Goal: Information Seeking & Learning: Learn about a topic

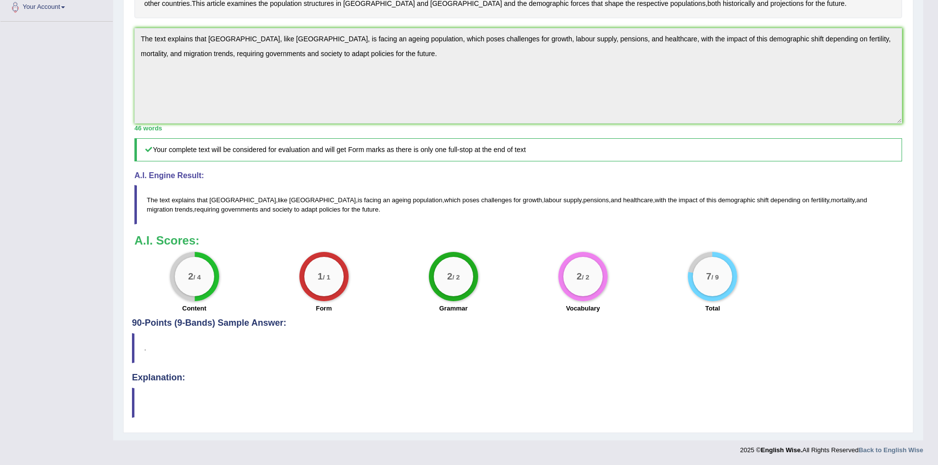
scroll to position [313, 0]
click at [70, 91] on div "Toggle navigation Home Practice Questions Speaking Practice Read Aloud Repeat S…" at bounding box center [461, 104] width 923 height 712
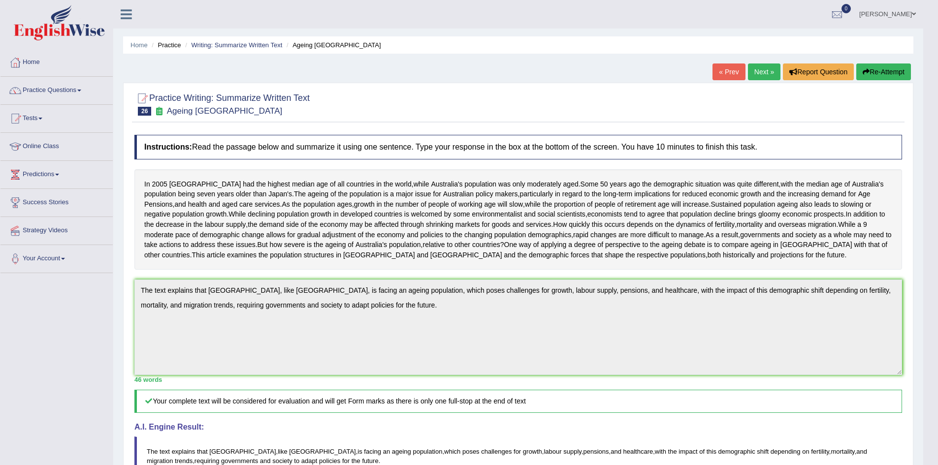
scroll to position [49, 0]
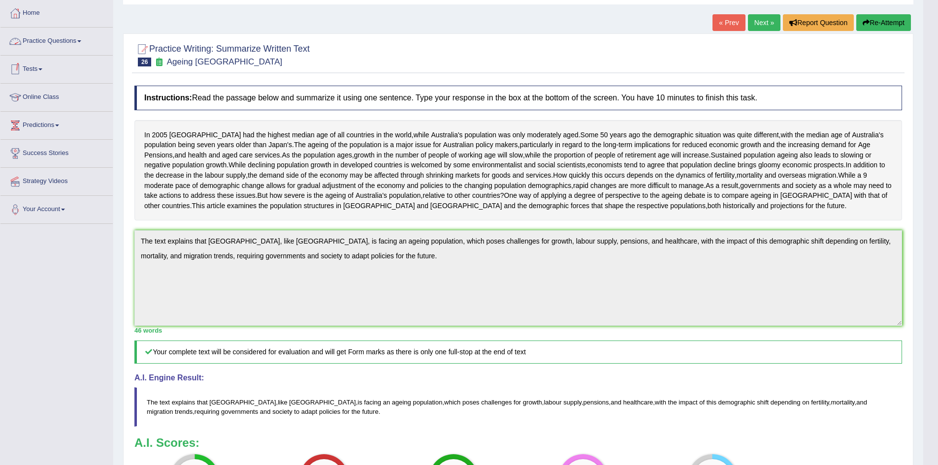
click at [81, 42] on link "Practice Questions" at bounding box center [56, 40] width 112 height 25
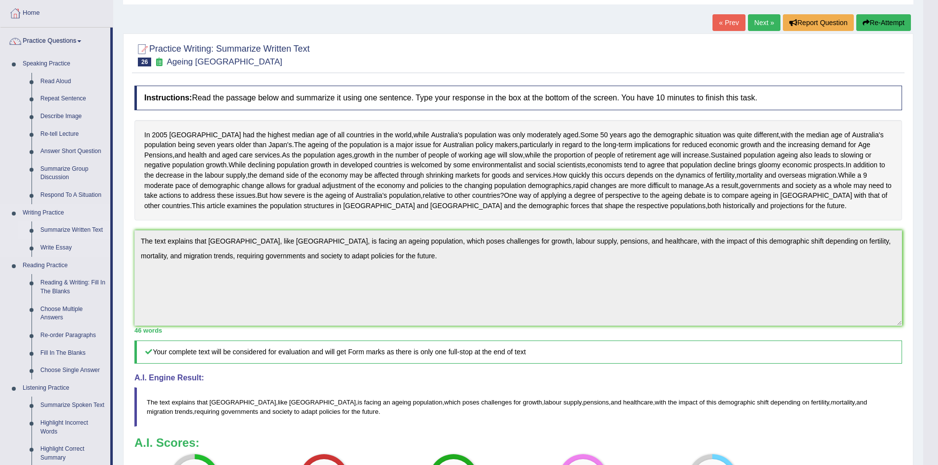
click at [51, 230] on link "Summarize Written Text" at bounding box center [73, 230] width 74 height 18
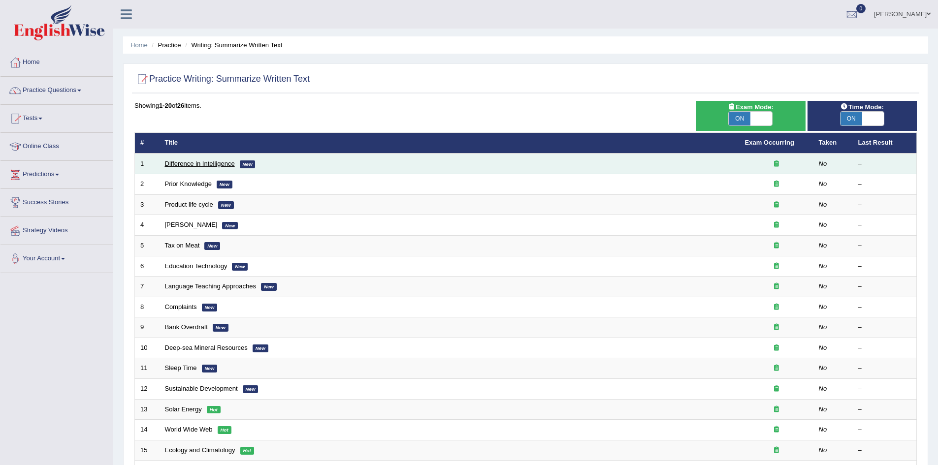
click at [187, 161] on link "Difference in Intelligence" at bounding box center [200, 163] width 70 height 7
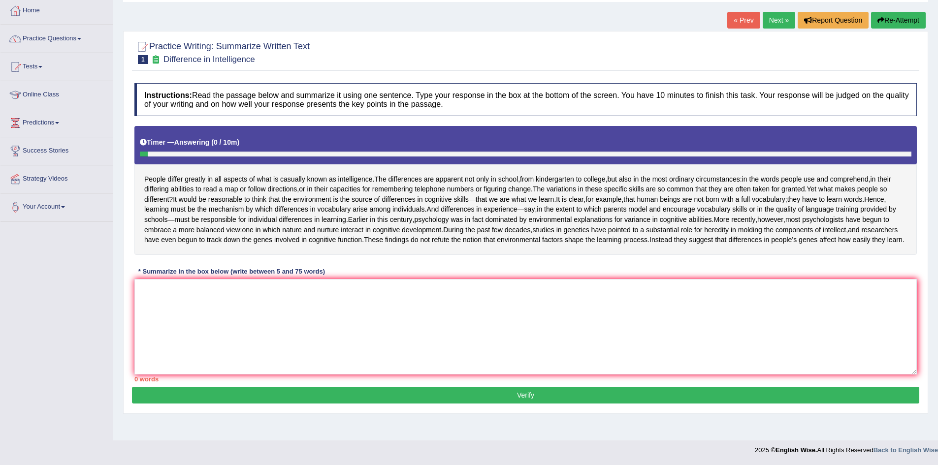
scroll to position [73, 0]
click at [224, 323] on textarea at bounding box center [525, 326] width 782 height 95
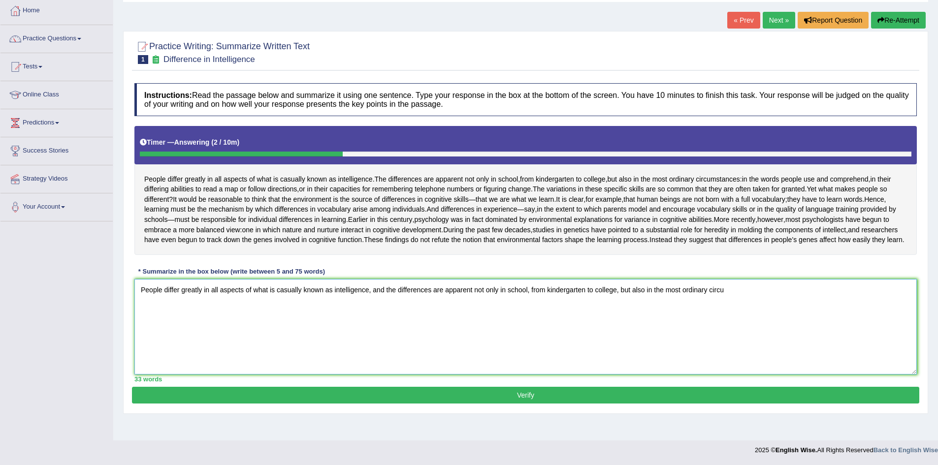
drag, startPoint x: 148, startPoint y: 379, endPoint x: 764, endPoint y: 313, distance: 619.8
click at [148, 375] on textarea "People differ greatly in all aspects of what is casually known as intelligence,…" at bounding box center [525, 326] width 782 height 95
click at [733, 312] on textarea "People differ greatly in all aspects of what is casually known as intelligence,…" at bounding box center [525, 326] width 782 height 95
click at [908, 155] on div "People differ greatly in all aspects of what is casually known as intelligence …" at bounding box center [525, 190] width 782 height 129
click at [765, 310] on textarea "People differ greatly in all aspects of what is casually known as intelligence,…" at bounding box center [525, 326] width 782 height 95
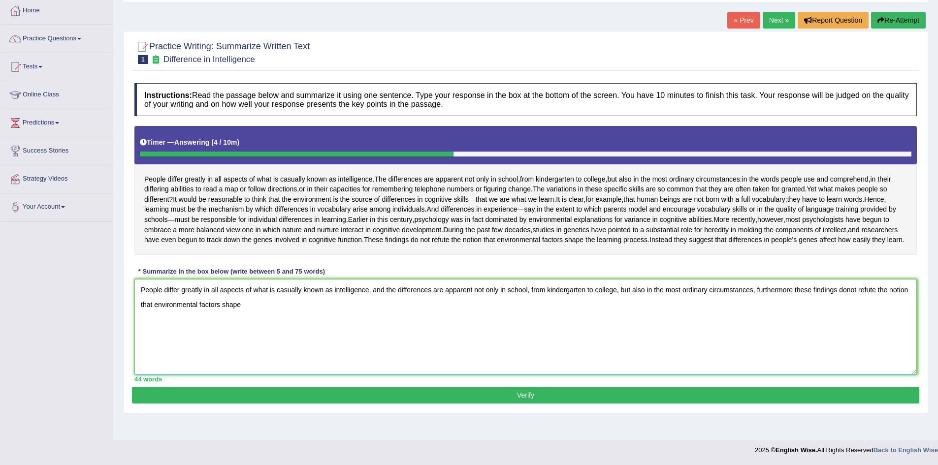
click at [791, 310] on textarea "People differ greatly in all aspects of what is casually known as intelligence,…" at bounding box center [525, 326] width 782 height 95
click at [242, 323] on textarea "People differ greatly in all aspects of what is casually known as intelligence,…" at bounding box center [525, 326] width 782 height 95
click at [795, 311] on textarea "People differ greatly in all aspects of what is casually known as intelligence,…" at bounding box center [525, 326] width 782 height 95
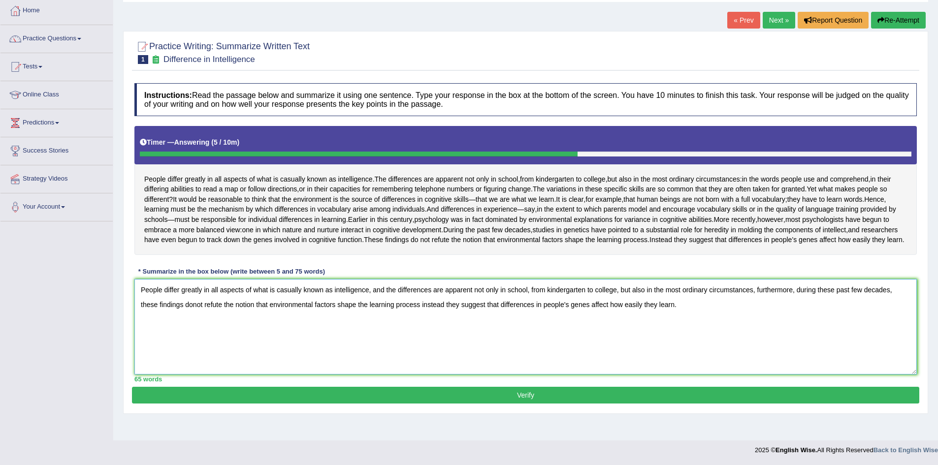
click at [193, 323] on textarea "People differ greatly in all aspects of what is casually known as intelligence,…" at bounding box center [525, 326] width 782 height 95
click at [192, 322] on textarea "People differ greatly in all aspects of what is casually known as intelligence,…" at bounding box center [525, 326] width 782 height 95
type textarea "People differ greatly in all aspects of what is casually known as intelligence,…"
click at [520, 404] on button "Verify" at bounding box center [525, 395] width 787 height 17
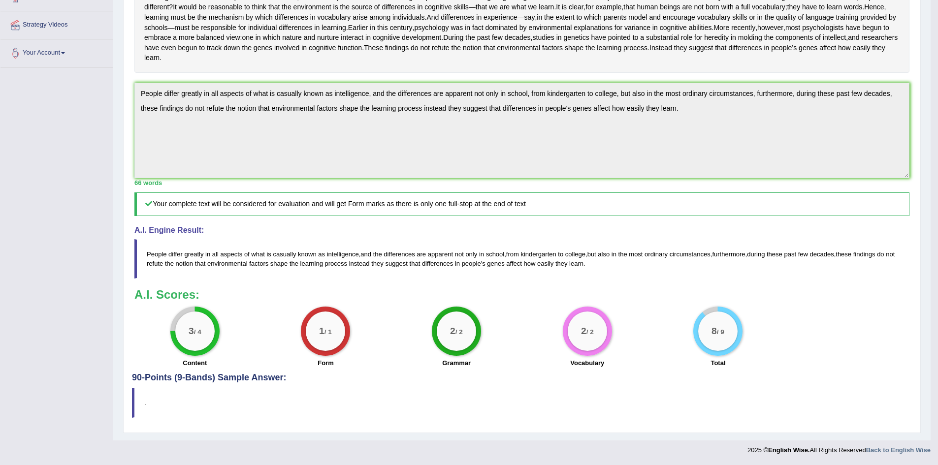
scroll to position [0, 0]
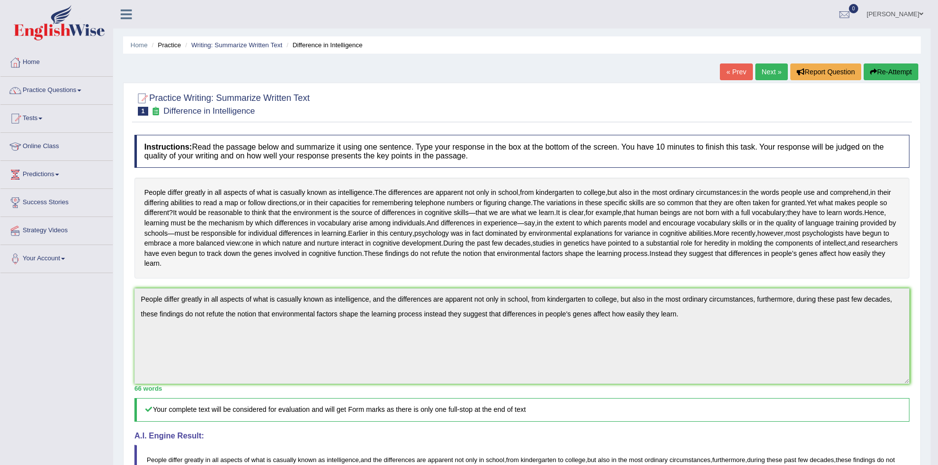
click at [82, 89] on link "Practice Questions" at bounding box center [56, 89] width 112 height 25
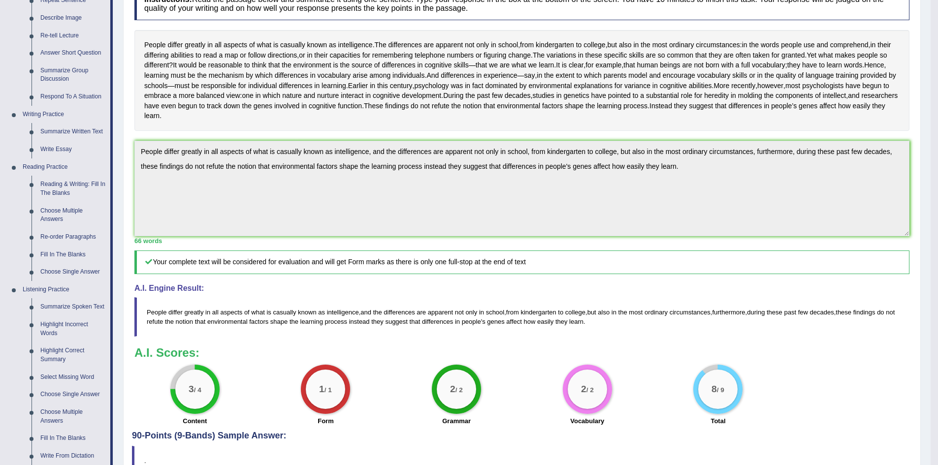
scroll to position [197, 0]
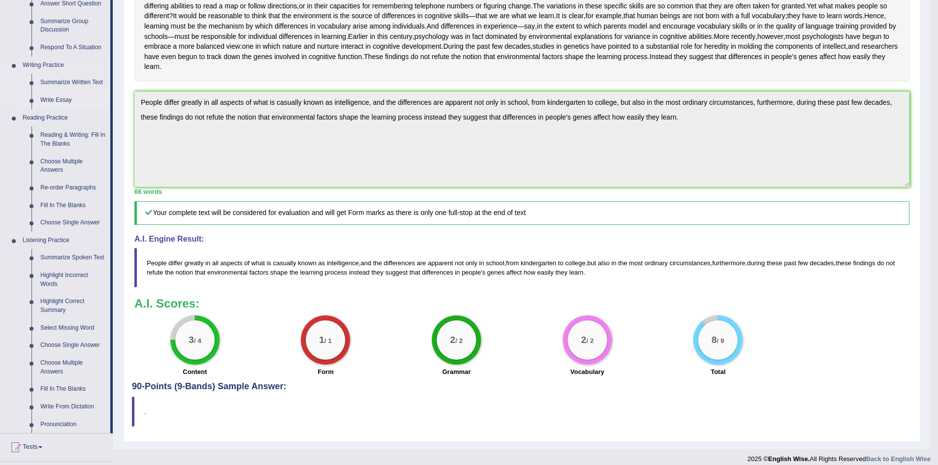
click at [63, 99] on link "Write Essay" at bounding box center [73, 101] width 74 height 18
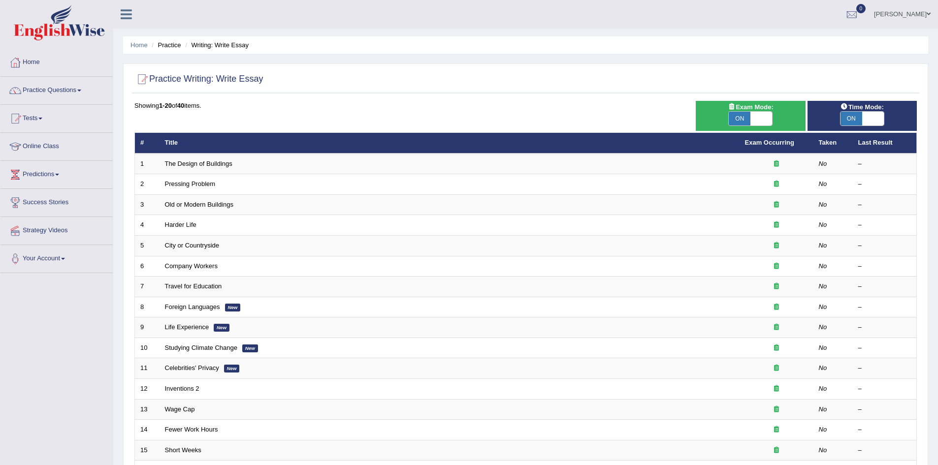
scroll to position [187, 0]
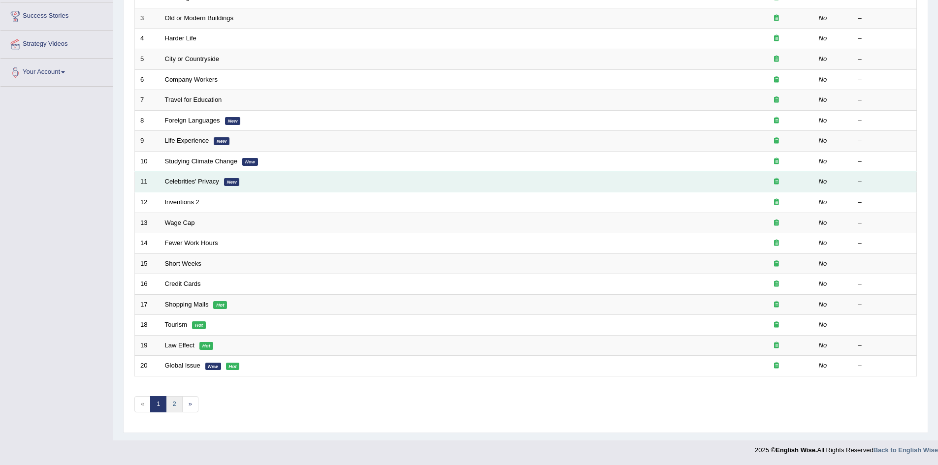
click at [176, 406] on link "2" at bounding box center [174, 404] width 16 height 16
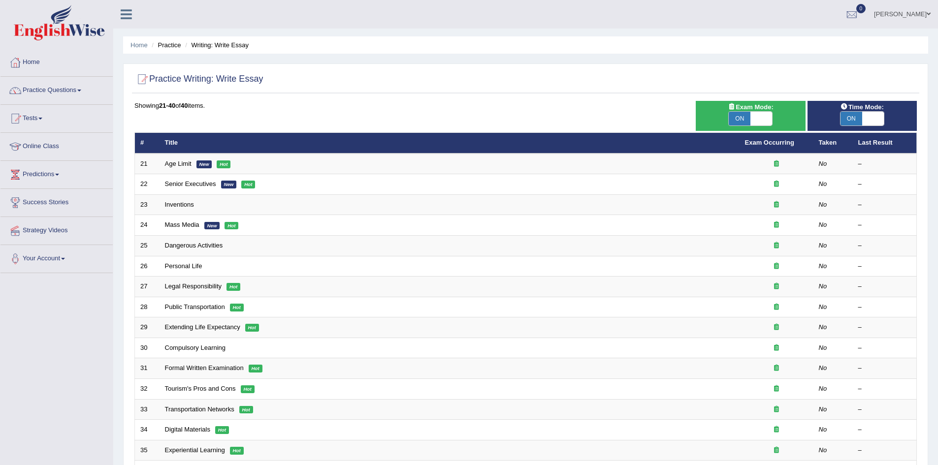
scroll to position [148, 0]
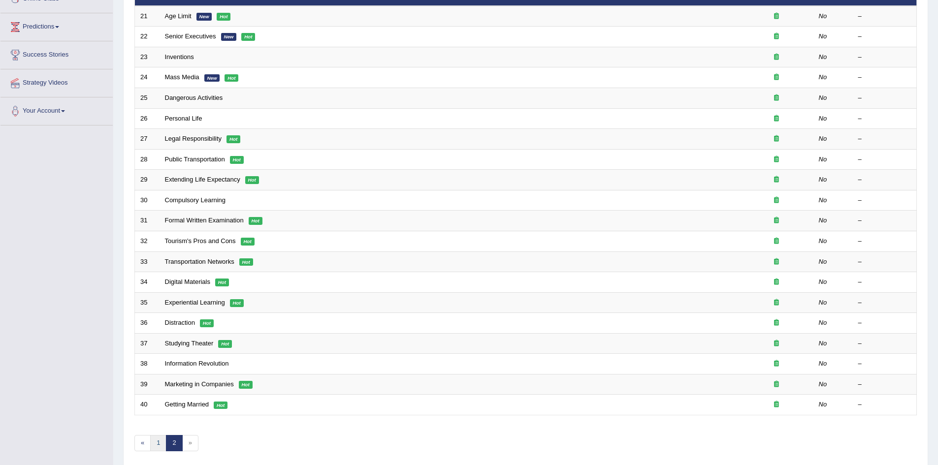
click at [158, 441] on link "1" at bounding box center [158, 443] width 16 height 16
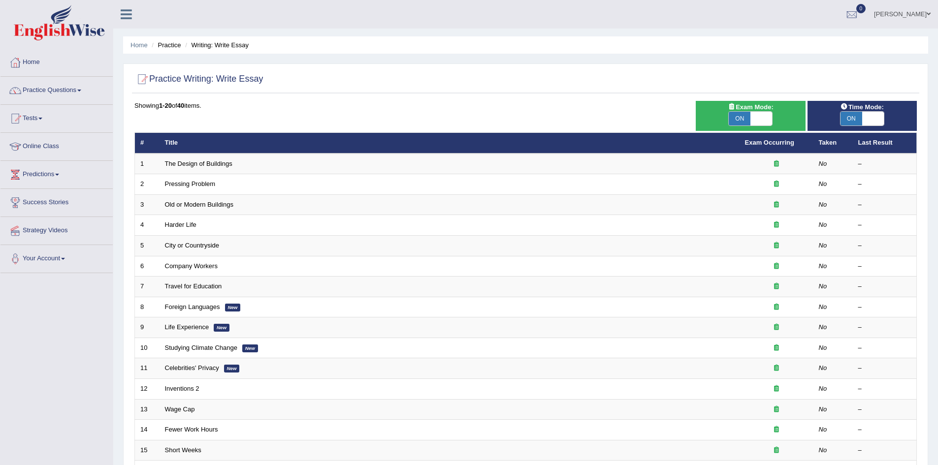
click at [746, 119] on span "ON" at bounding box center [739, 119] width 22 height 14
checkbox input "false"
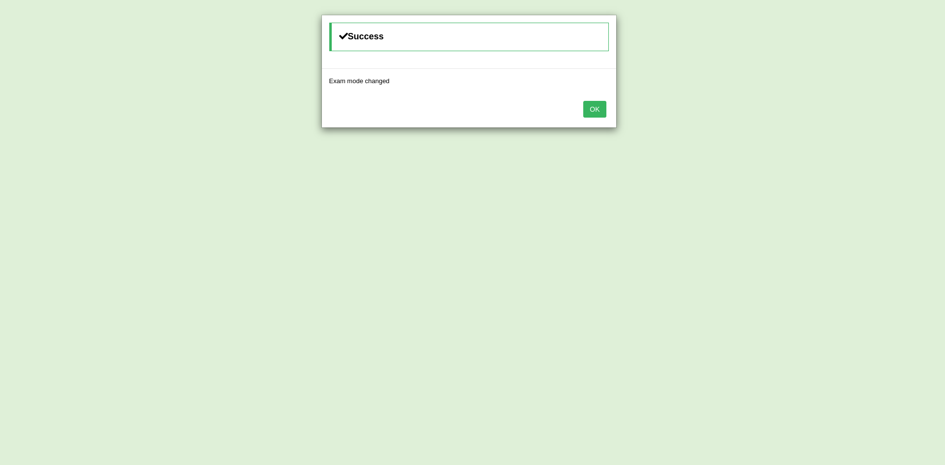
click at [856, 121] on div "Success Exam mode changed OK" at bounding box center [472, 232] width 945 height 465
click at [599, 110] on button "OK" at bounding box center [594, 109] width 23 height 17
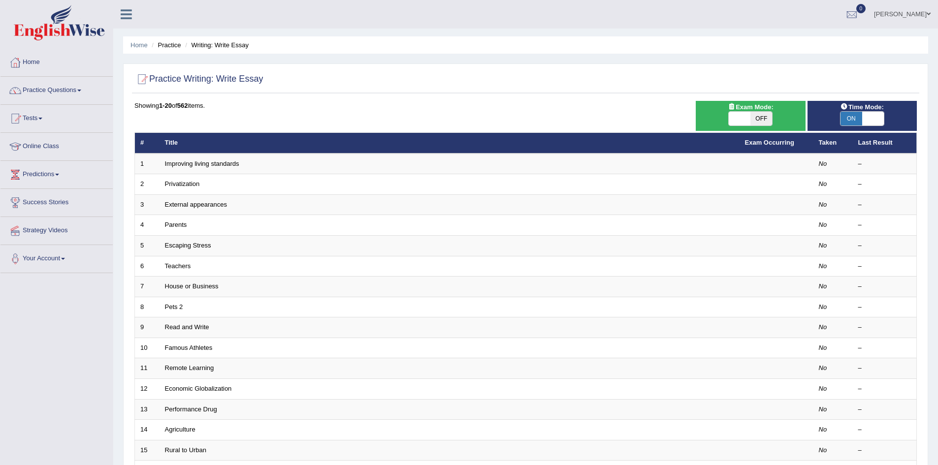
click at [933, 257] on div "Home Practice Writing: Write Essay Practice Writing: Write Essay Time Mode: ON …" at bounding box center [525, 313] width 824 height 627
